Goal: Transaction & Acquisition: Download file/media

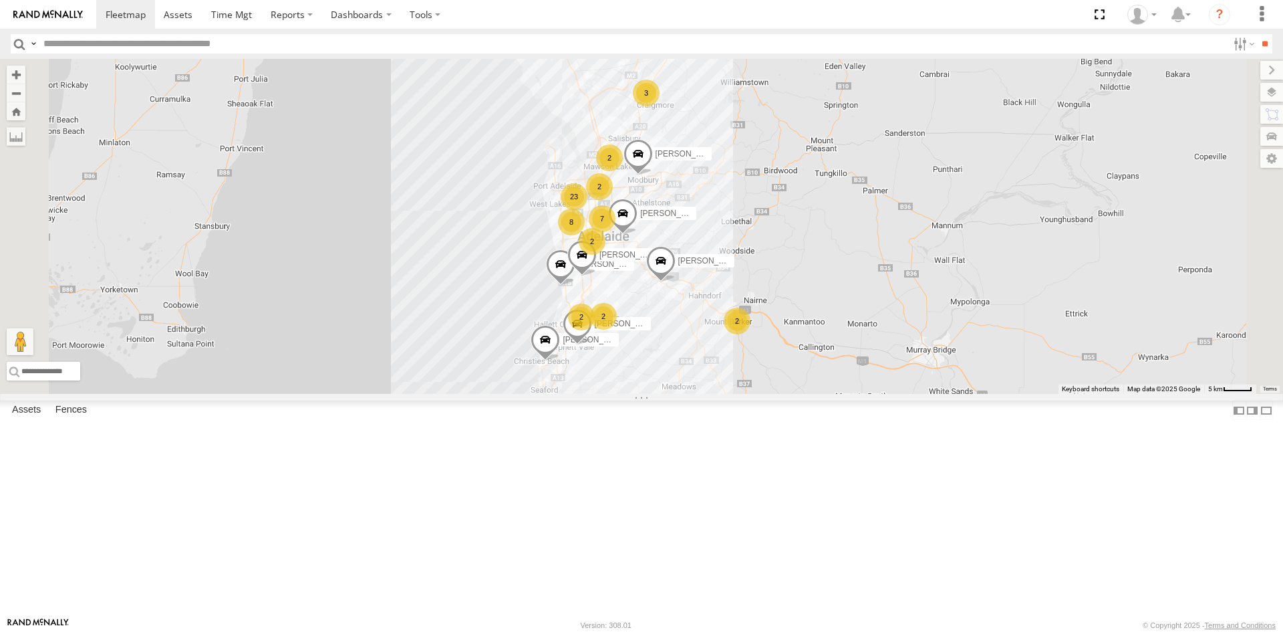
click at [0, 0] on div "SB25LM - (6P HINO) R6" at bounding box center [0, 0] width 0 height 0
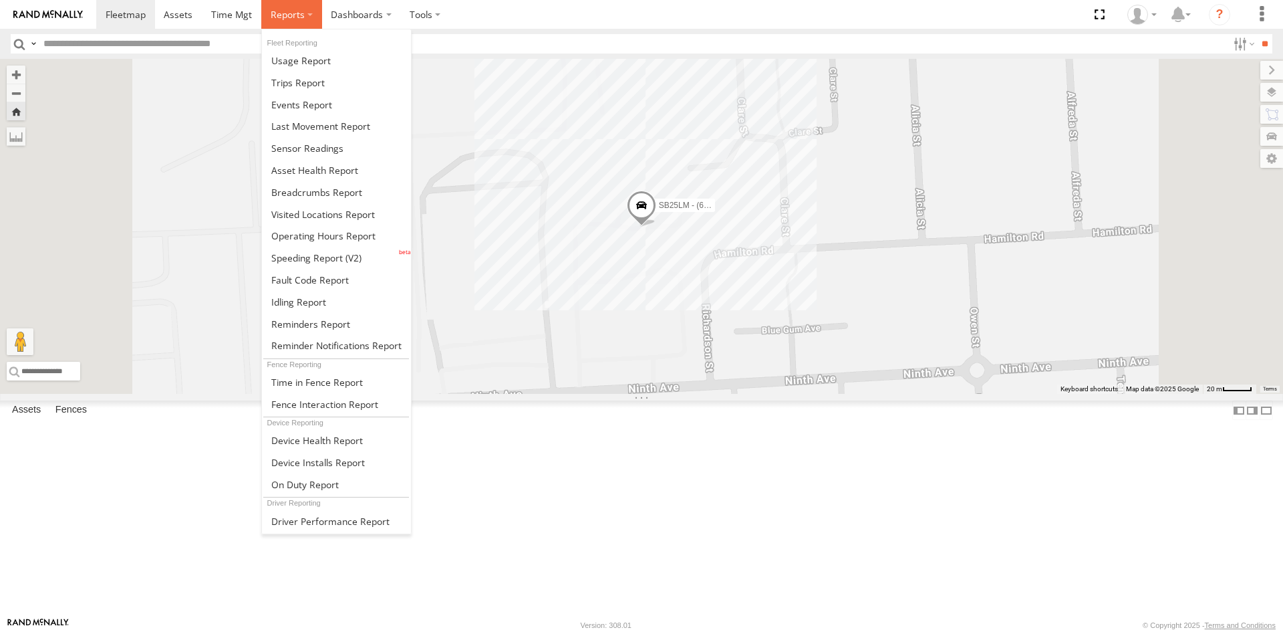
click at [289, 15] on span at bounding box center [288, 14] width 34 height 13
click at [312, 149] on span at bounding box center [307, 148] width 72 height 13
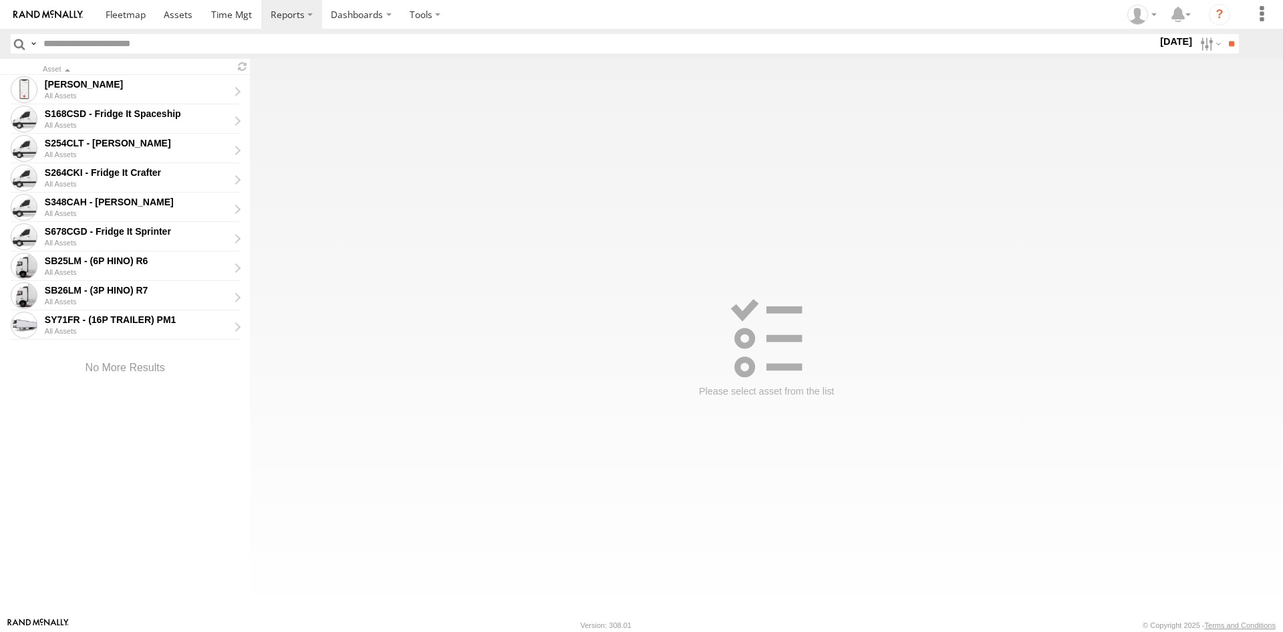
click at [108, 46] on input "text" at bounding box center [598, 43] width 1120 height 19
click at [75, 287] on div "SB26LM - (3P HINO) R7" at bounding box center [137, 290] width 184 height 12
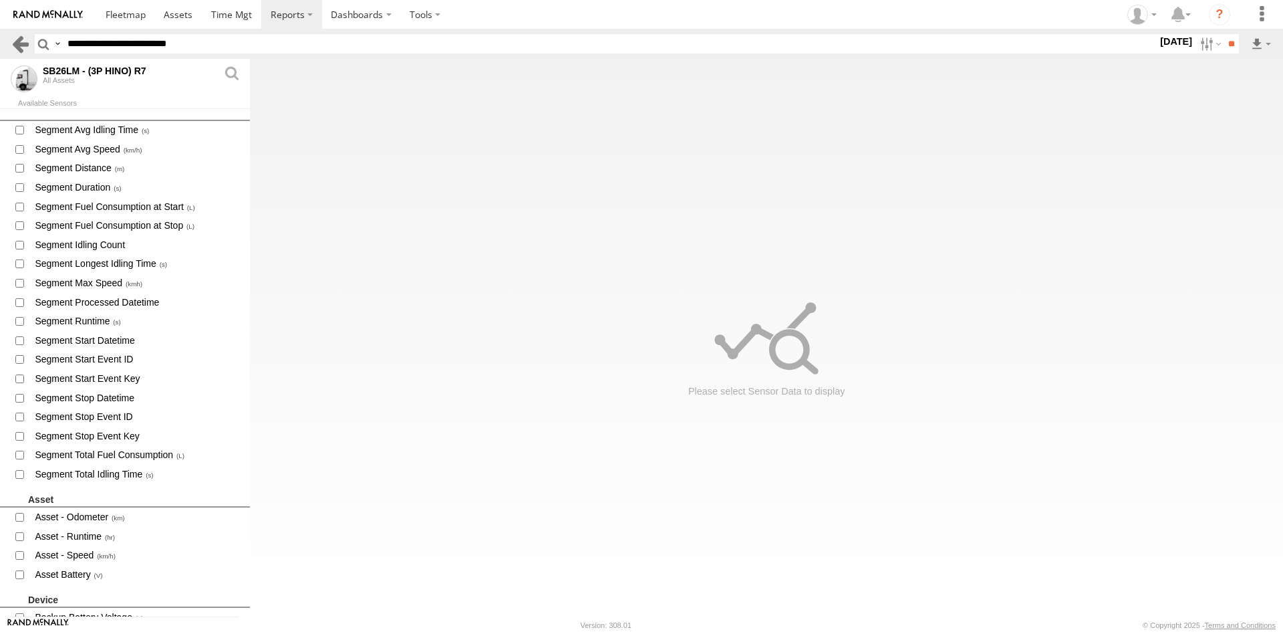
click at [13, 41] on link at bounding box center [20, 43] width 19 height 19
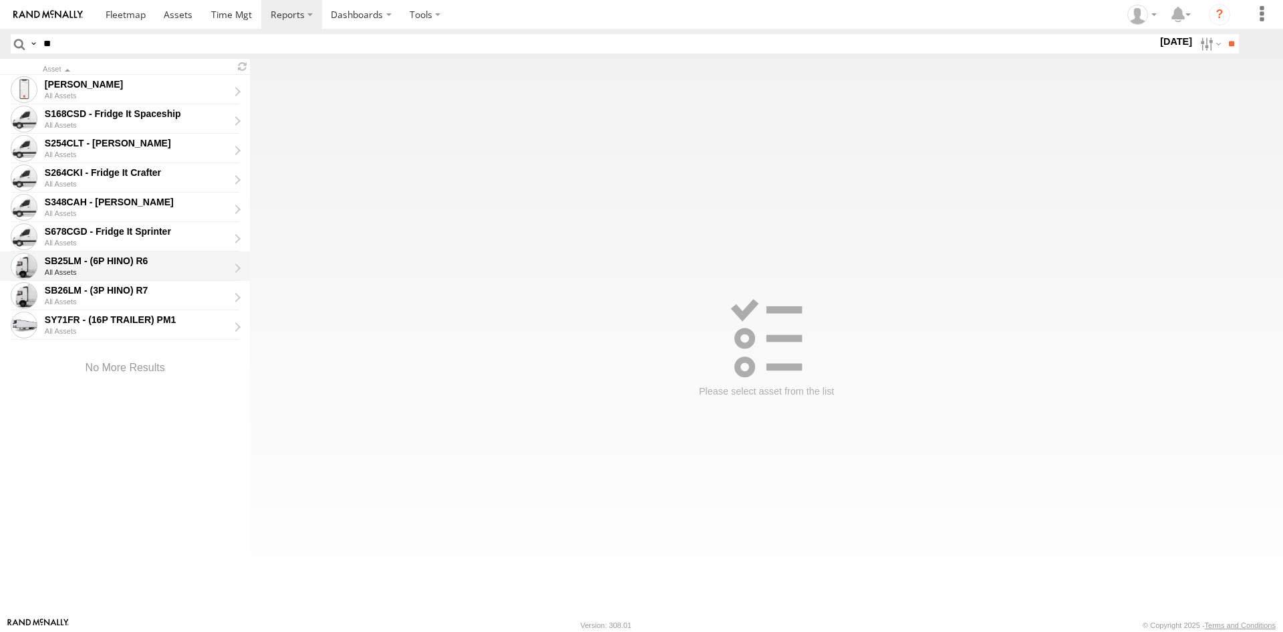
click at [93, 260] on div "SB25LM - (6P HINO) R6" at bounding box center [137, 261] width 184 height 12
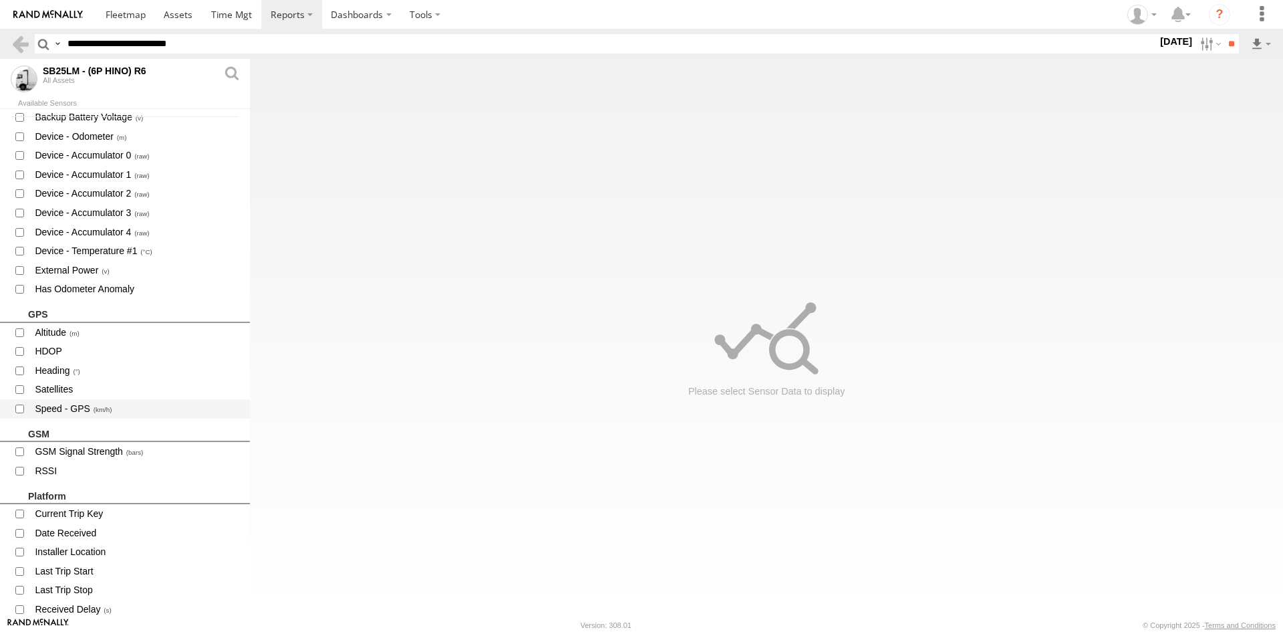
scroll to position [535, 0]
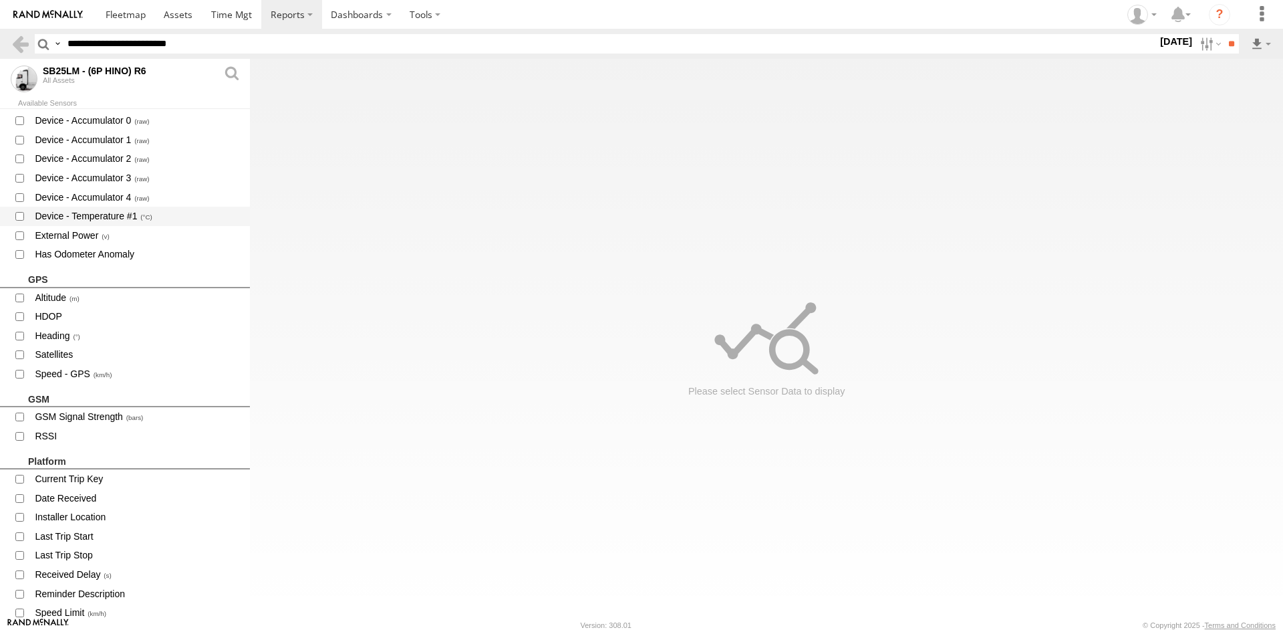
click at [102, 221] on span "Device - Temperature #1" at bounding box center [136, 216] width 207 height 17
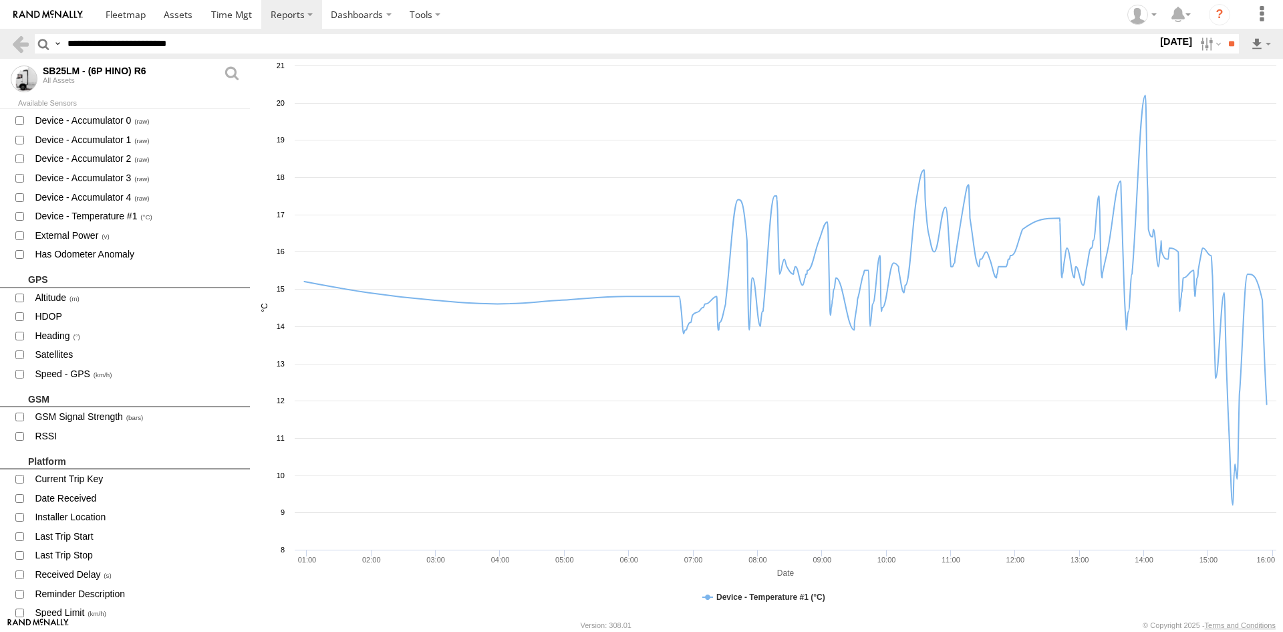
click at [1249, 44] on div "Search Query Asset ID Asset Label Registration Manufacturer Model VIN S" at bounding box center [654, 43] width 1238 height 19
click at [1255, 46] on label at bounding box center [1261, 43] width 23 height 19
click at [1251, 61] on link "CSV File" at bounding box center [1243, 66] width 47 height 20
click at [11, 46] on link at bounding box center [20, 43] width 19 height 19
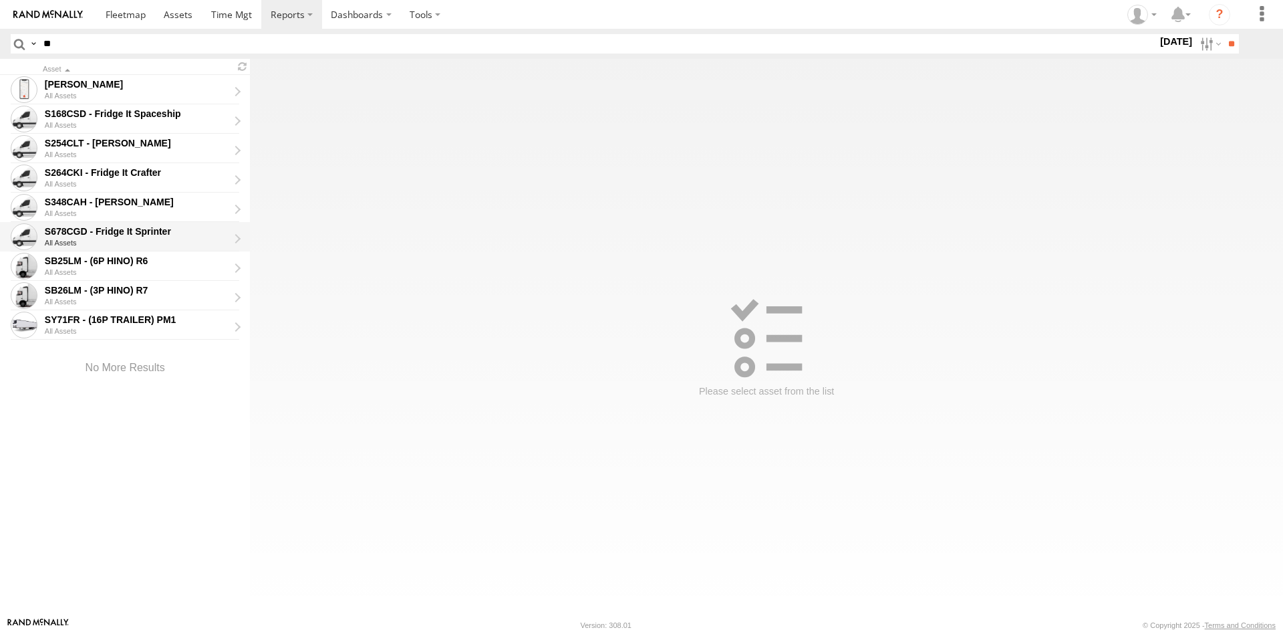
click at [98, 233] on div "S678CGD - Fridge It Sprinter" at bounding box center [137, 231] width 184 height 12
type input "**********"
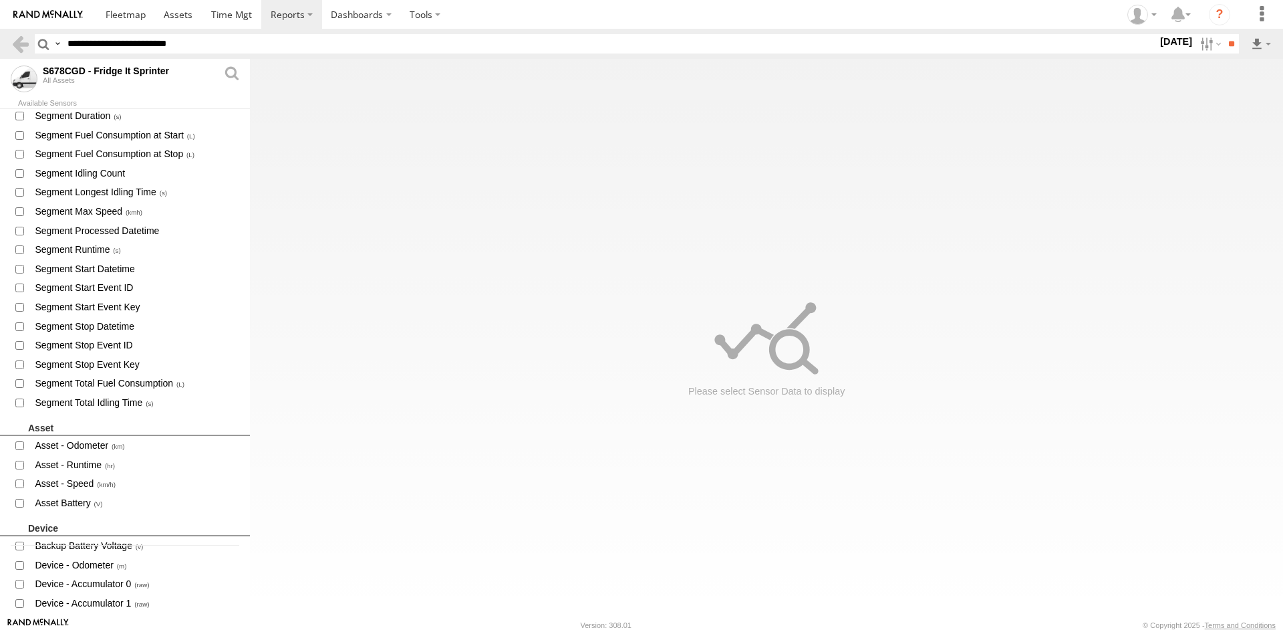
scroll to position [201, 0]
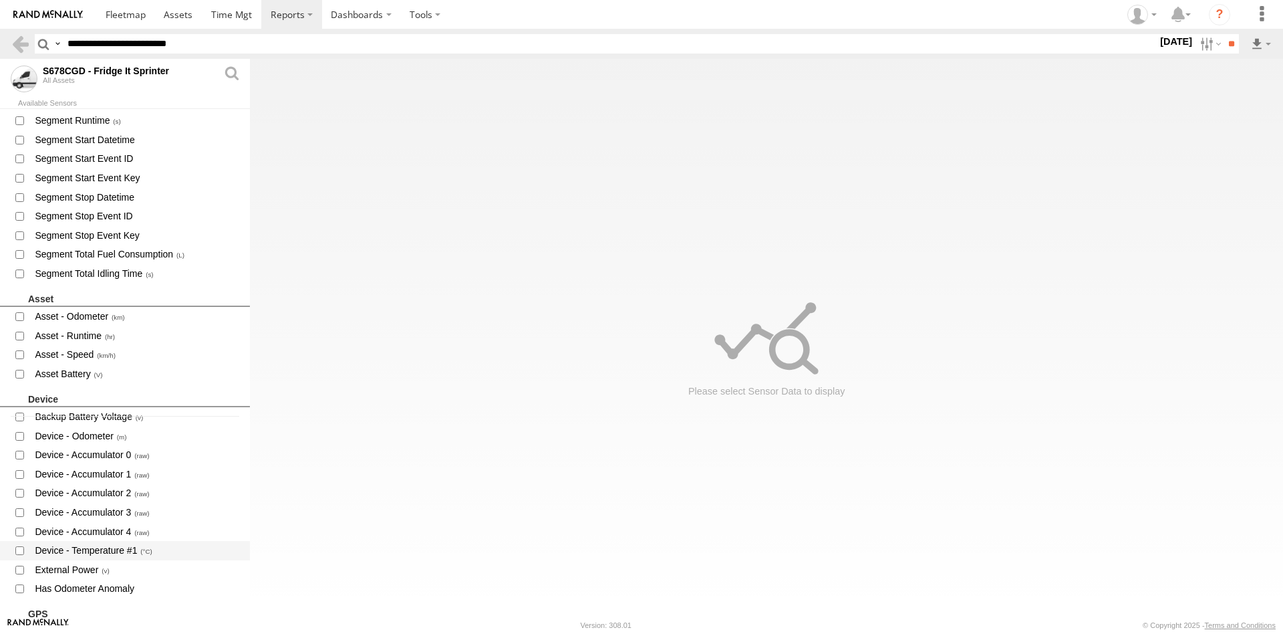
click at [108, 551] on span "Device - Temperature #1" at bounding box center [136, 550] width 207 height 17
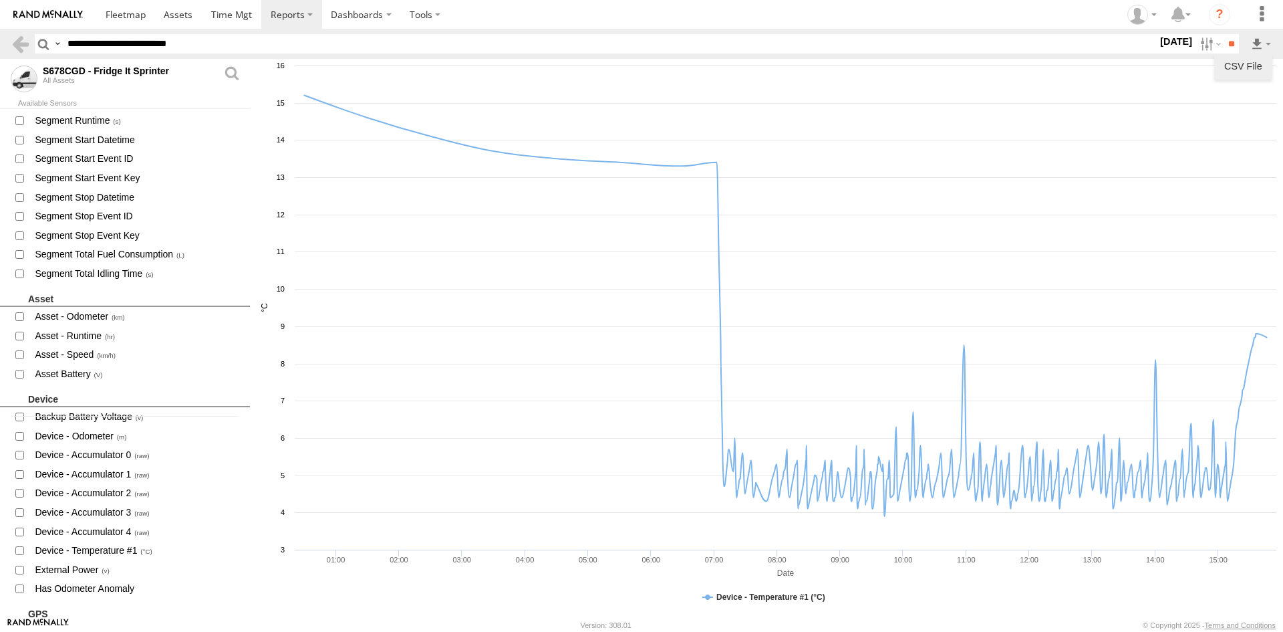
click at [1245, 62] on link "CSV File" at bounding box center [1243, 66] width 47 height 20
